Goal: Task Accomplishment & Management: Manage account settings

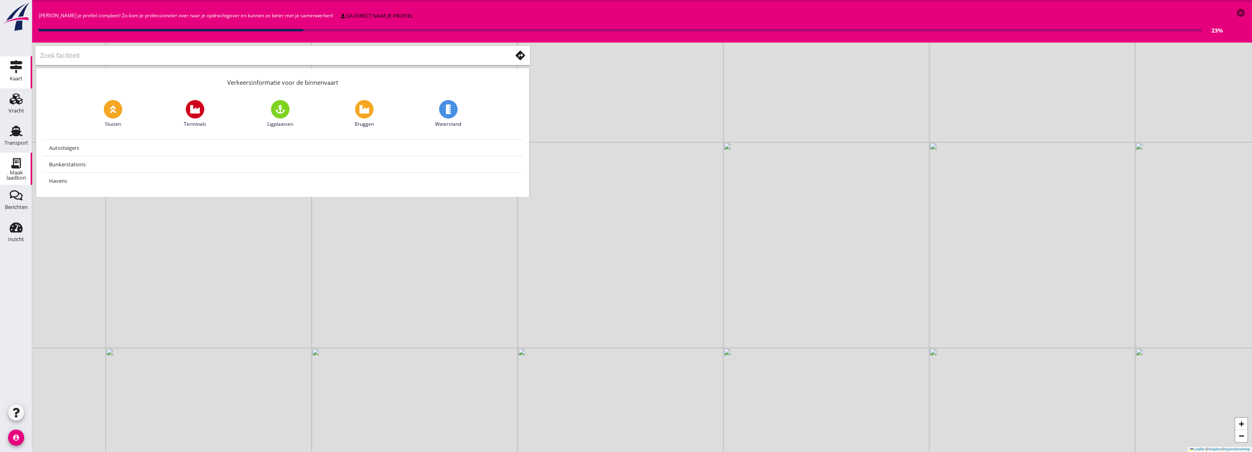
click at [20, 172] on div "Maak laadbon" at bounding box center [16, 175] width 32 height 10
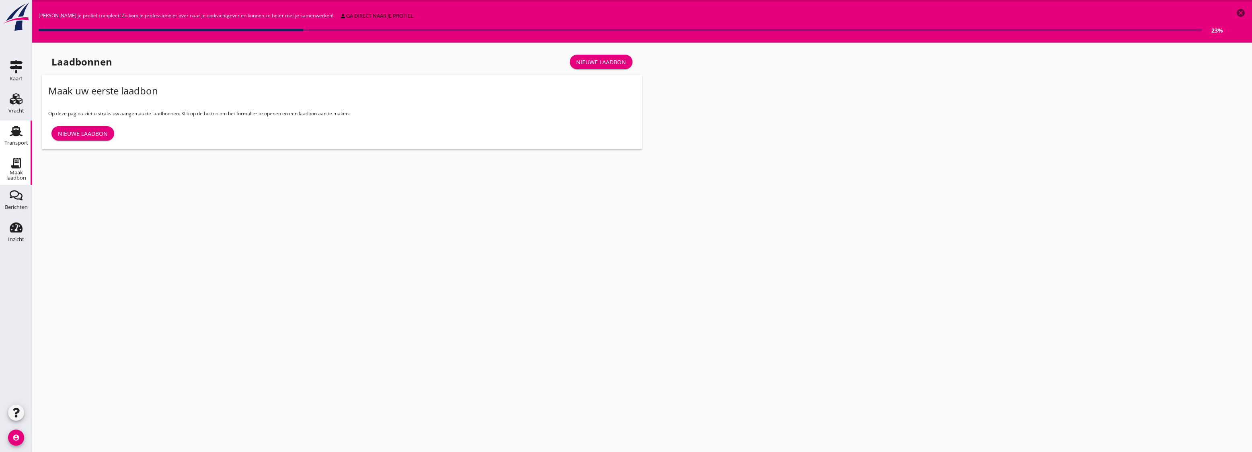
click at [16, 125] on icon "Transport" at bounding box center [16, 131] width 13 height 13
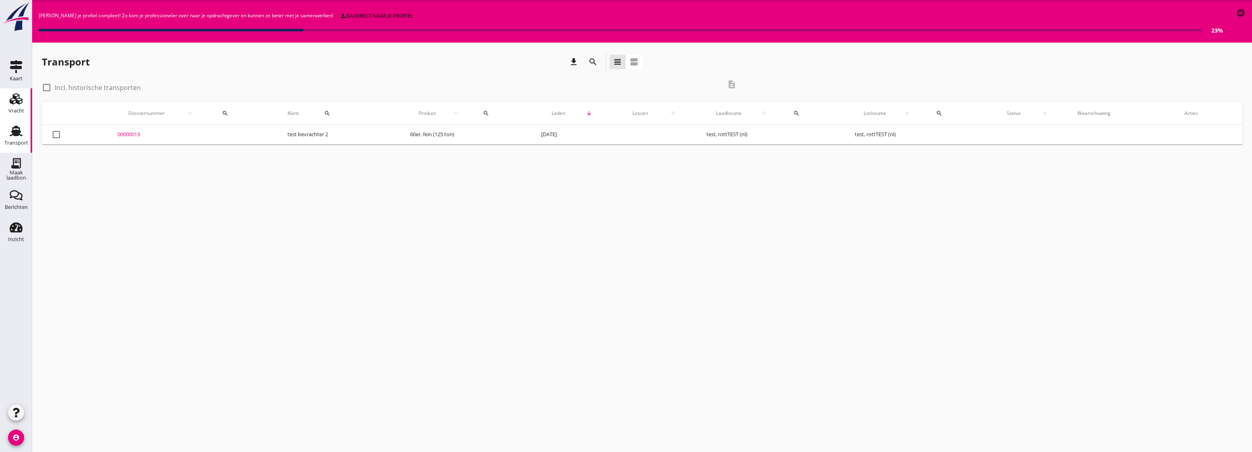
click at [15, 104] on icon "Vracht" at bounding box center [16, 98] width 13 height 13
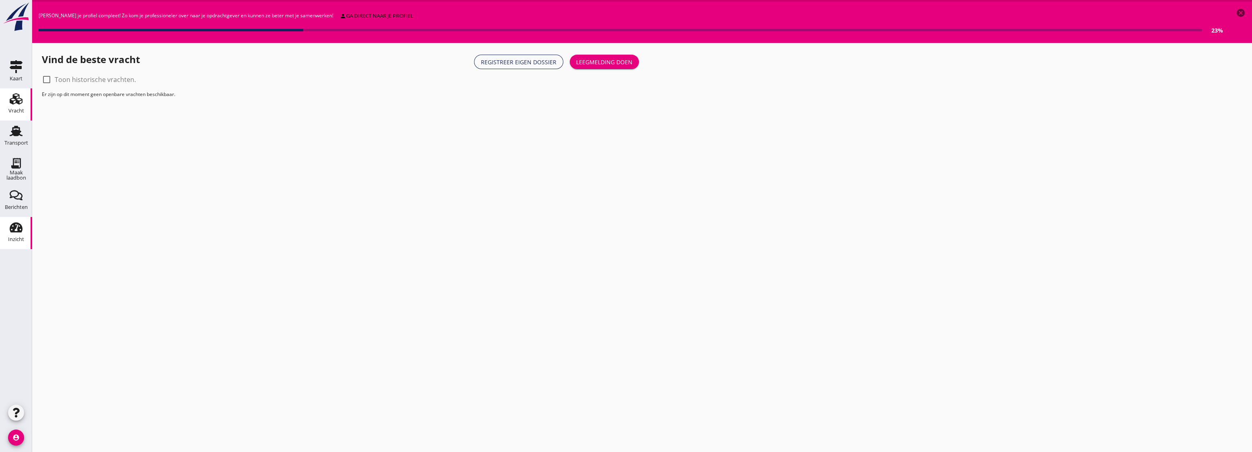
click at [18, 232] on use at bounding box center [16, 228] width 13 height 10
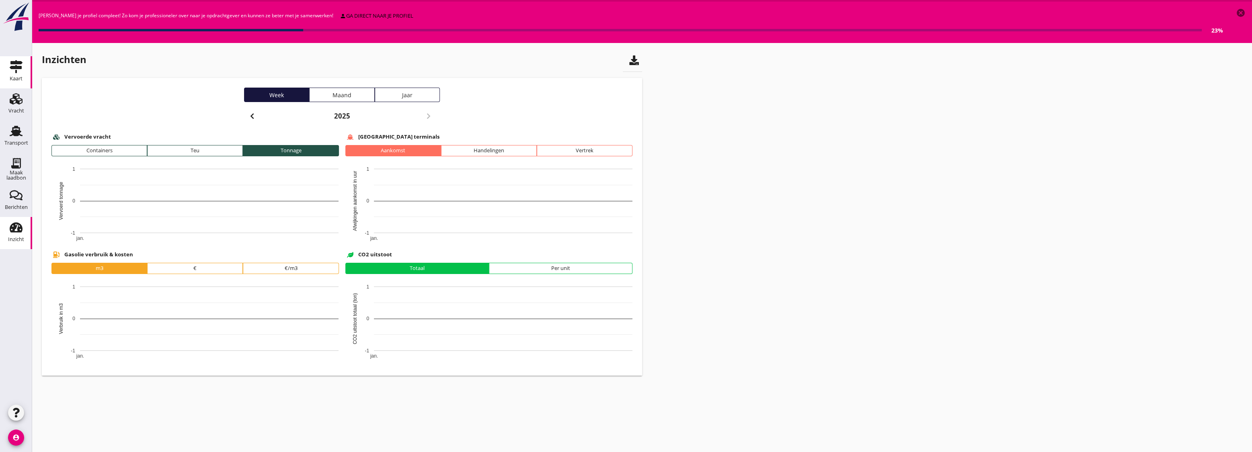
click at [14, 67] on use at bounding box center [16, 66] width 13 height 13
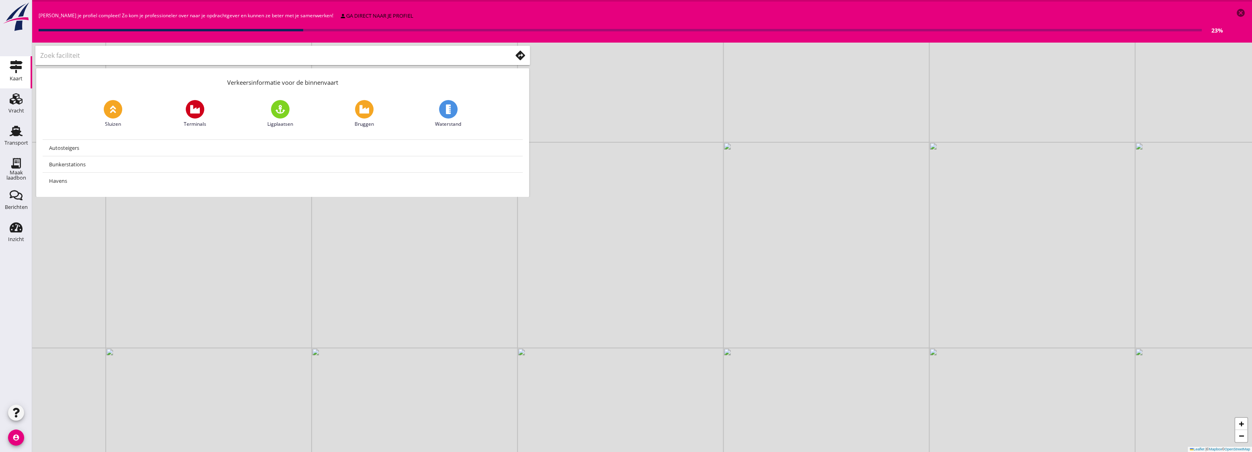
click at [9, 442] on icon "account_circle" at bounding box center [16, 438] width 16 height 16
click at [72, 430] on div "Uitloggen" at bounding box center [72, 435] width 58 height 10
